Goal: Information Seeking & Learning: Learn about a topic

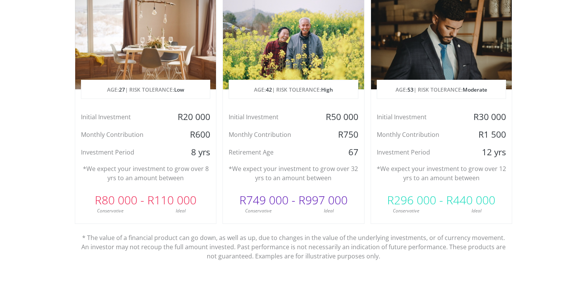
scroll to position [393, 0]
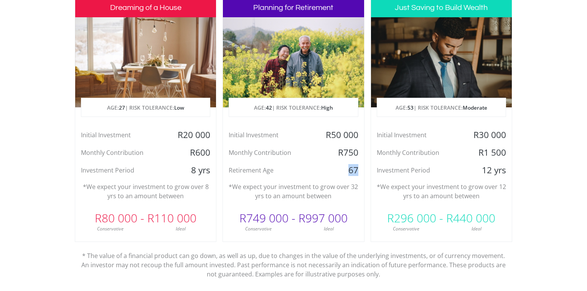
drag, startPoint x: 347, startPoint y: 172, endPoint x: 359, endPoint y: 173, distance: 11.1
click at [359, 173] on div "67" at bounding box center [340, 171] width 47 height 12
click at [352, 169] on div "67" at bounding box center [340, 171] width 47 height 12
drag, startPoint x: 299, startPoint y: 221, endPoint x: 358, endPoint y: 219, distance: 59.5
click at [358, 219] on div "R749 000 - R997 000" at bounding box center [293, 218] width 141 height 23
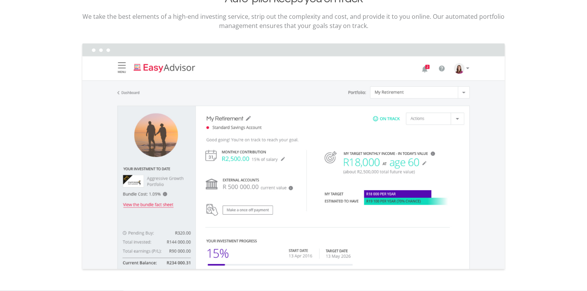
scroll to position [1137, 0]
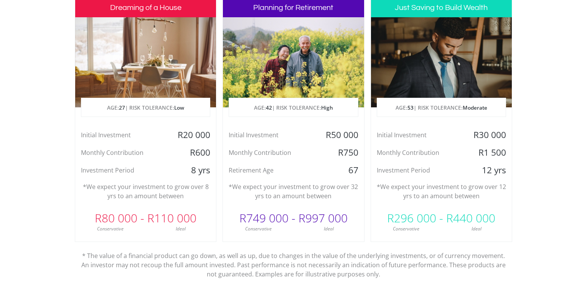
click at [531, 154] on section "Invest with confidence We ensure that your investments makes sense specifically…" at bounding box center [293, 120] width 587 height 404
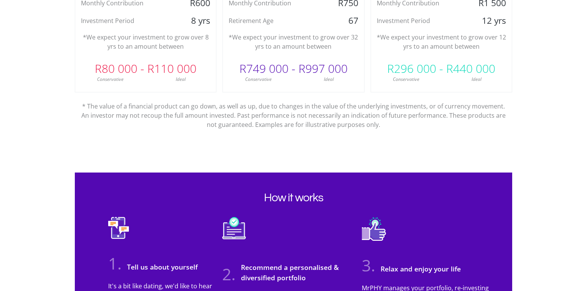
scroll to position [656, 0]
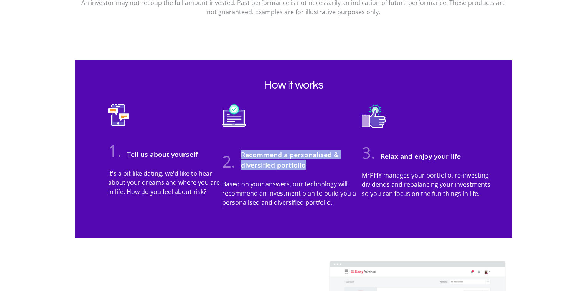
drag, startPoint x: 304, startPoint y: 166, endPoint x: 242, endPoint y: 157, distance: 62.9
click at [242, 157] on h3 "Recommend a personalised & diversified portfolio" at bounding box center [294, 160] width 115 height 20
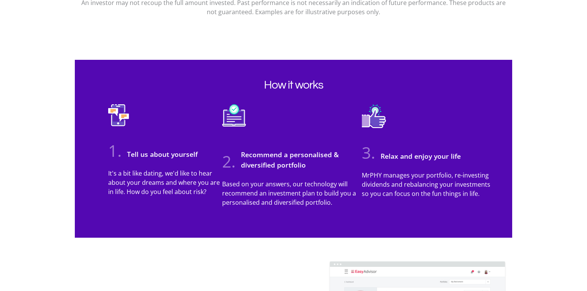
click at [26, 170] on section "How it works 1. Tell us about yourself It's a bit like dating, we'd like to hea…" at bounding box center [293, 148] width 587 height 178
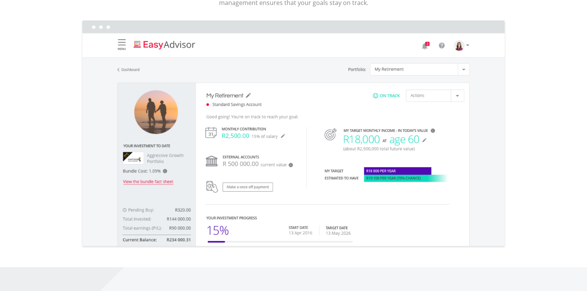
scroll to position [1137, 0]
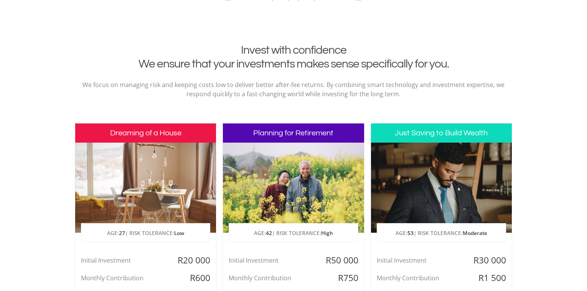
scroll to position [350, 0]
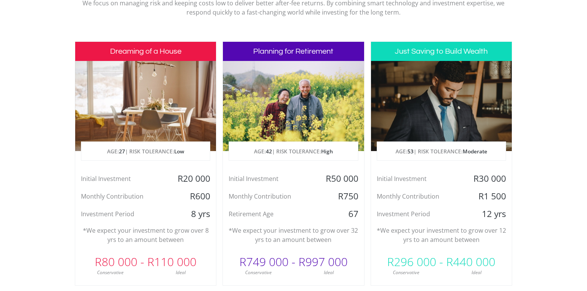
drag, startPoint x: 174, startPoint y: 181, endPoint x: 209, endPoint y: 185, distance: 35.5
click at [209, 185] on div "Initial Investment R20 000 Monthly Contribution R600 Investment Period 8 yrs" at bounding box center [145, 196] width 141 height 47
click at [44, 129] on section "Invest with confidence We ensure that your investments makes sense specifically…" at bounding box center [293, 164] width 587 height 404
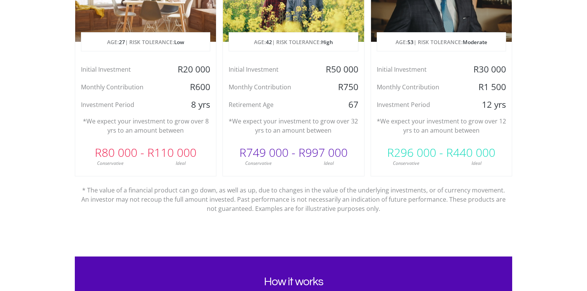
scroll to position [393, 0]
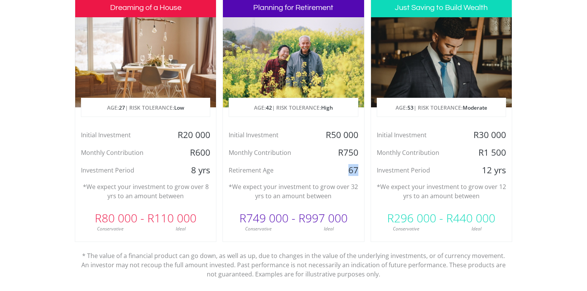
drag, startPoint x: 348, startPoint y: 170, endPoint x: 357, endPoint y: 172, distance: 8.7
click at [357, 172] on div "67" at bounding box center [340, 171] width 47 height 12
click at [346, 176] on div "Planning for Retirement AGE: 42 | RISK TOLERANCE: High Initial Investment R50 0…" at bounding box center [293, 120] width 142 height 244
drag, startPoint x: 347, startPoint y: 170, endPoint x: 358, endPoint y: 174, distance: 12.0
click at [358, 174] on div "67" at bounding box center [340, 171] width 47 height 12
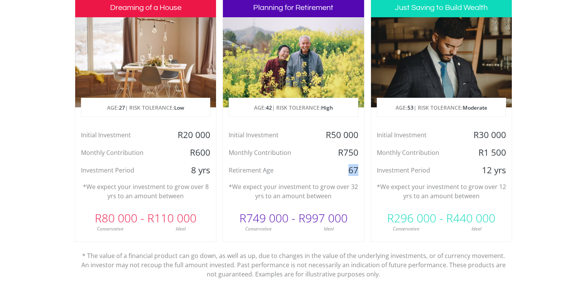
drag, startPoint x: 324, startPoint y: 135, endPoint x: 359, endPoint y: 135, distance: 34.9
click at [359, 135] on div "R50 000" at bounding box center [340, 135] width 47 height 12
click at [344, 141] on div "R50 000" at bounding box center [340, 135] width 47 height 12
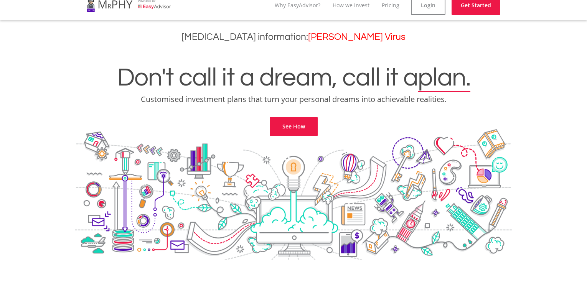
scroll to position [0, 0]
